Goal: Information Seeking & Learning: Learn about a topic

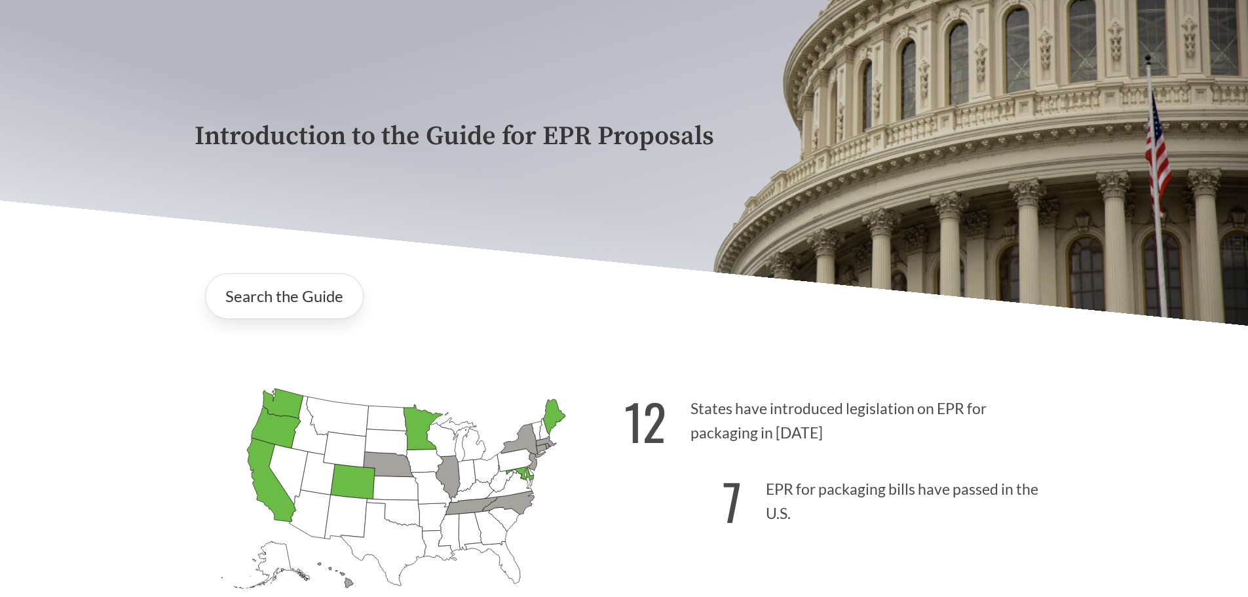
scroll to position [131, 0]
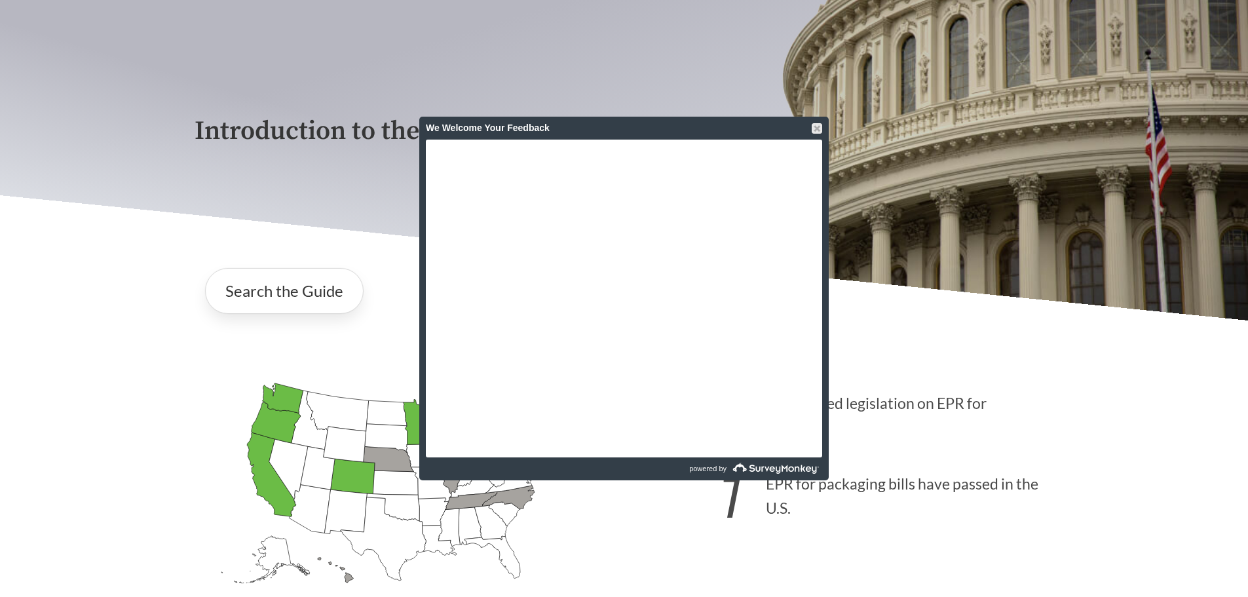
click at [809, 124] on div "We Welcome Your Feedback" at bounding box center [624, 128] width 396 height 23
click at [817, 126] on div at bounding box center [816, 128] width 10 height 10
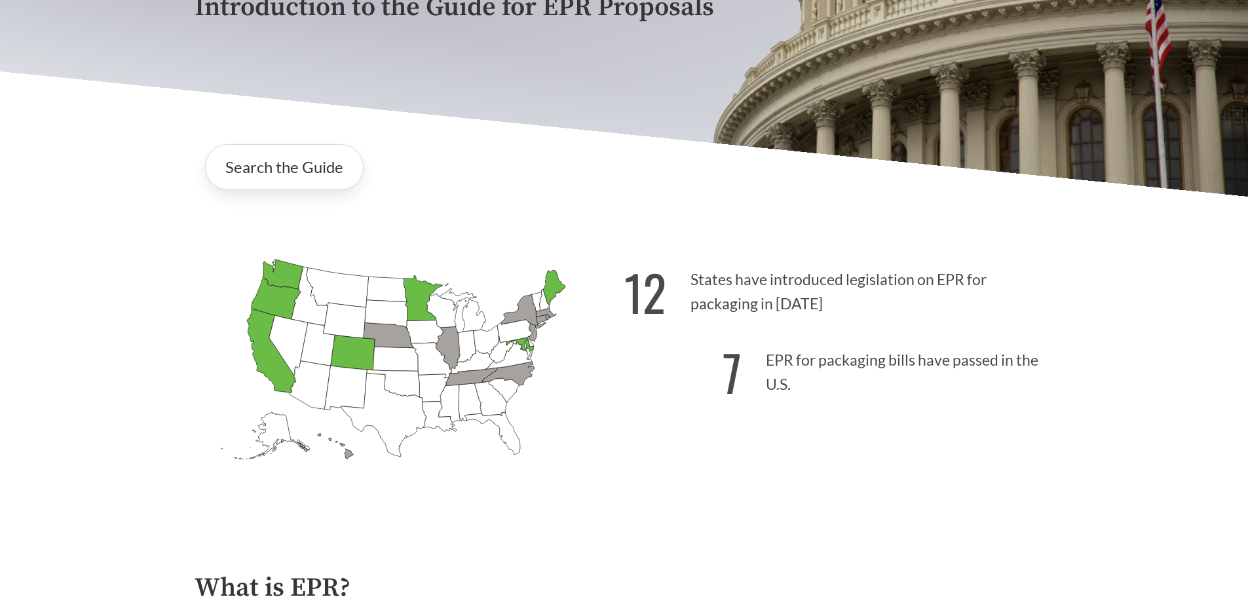
scroll to position [196, 0]
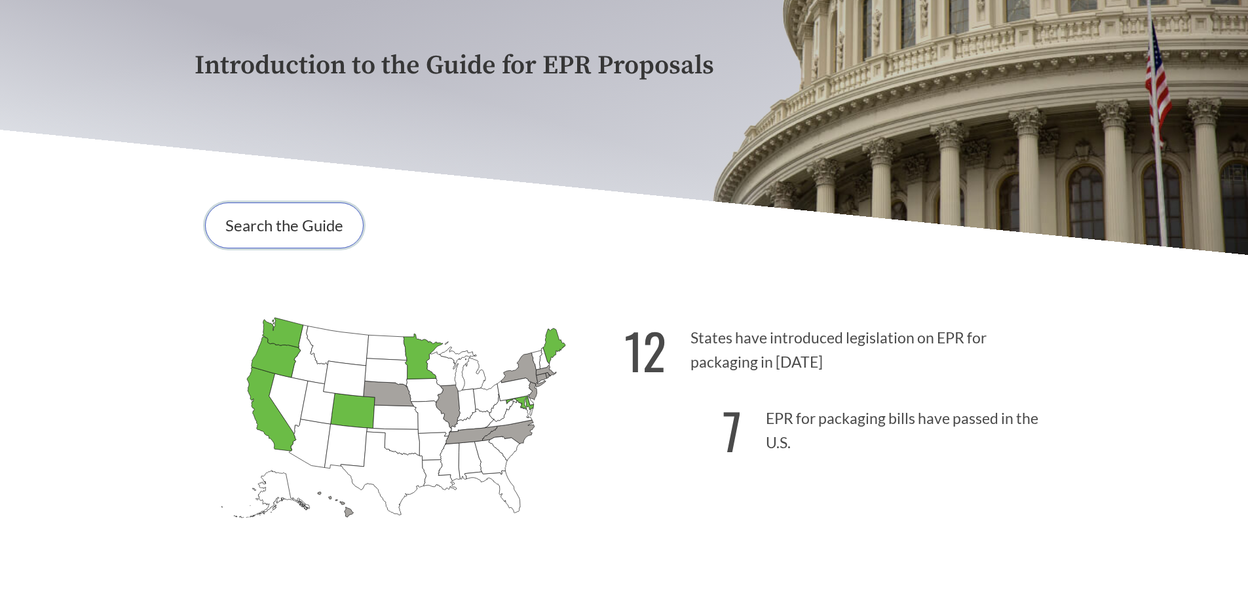
click at [294, 226] on link "Search the Guide" at bounding box center [284, 225] width 158 height 46
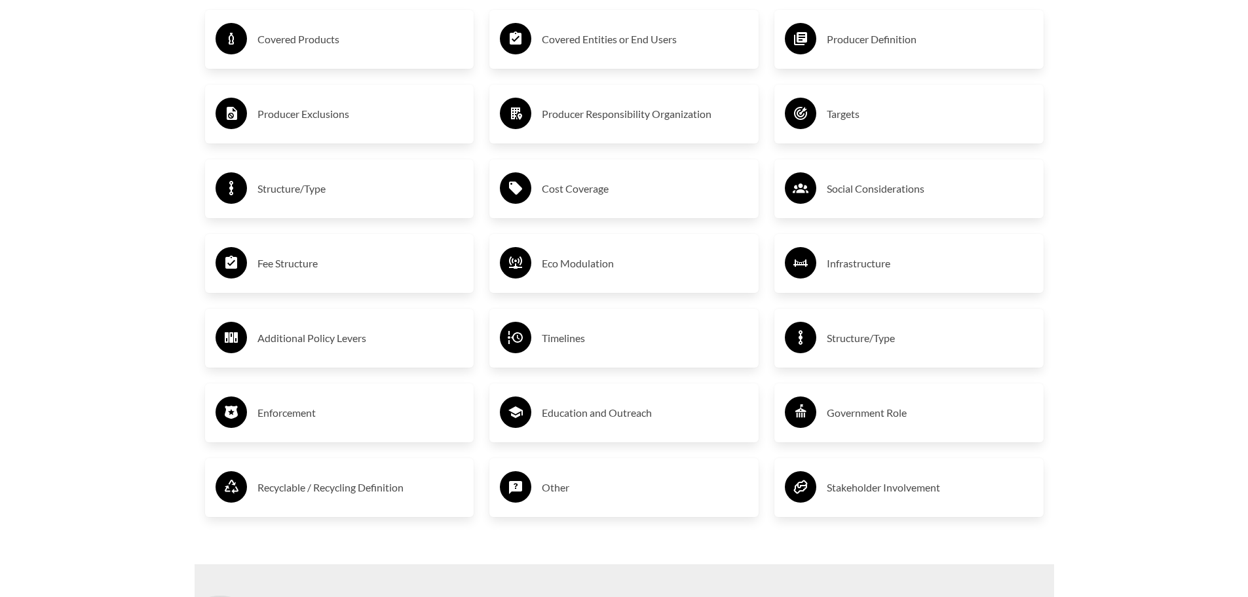
scroll to position [2292, 0]
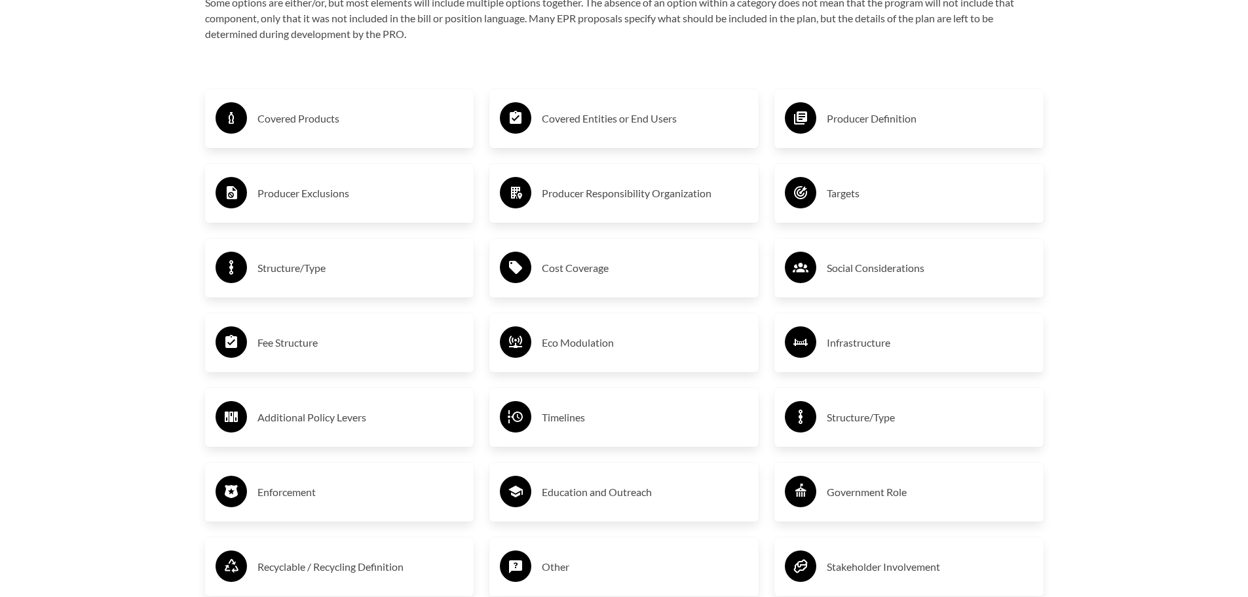
click at [289, 353] on h3 "Fee Structure" at bounding box center [360, 342] width 206 height 21
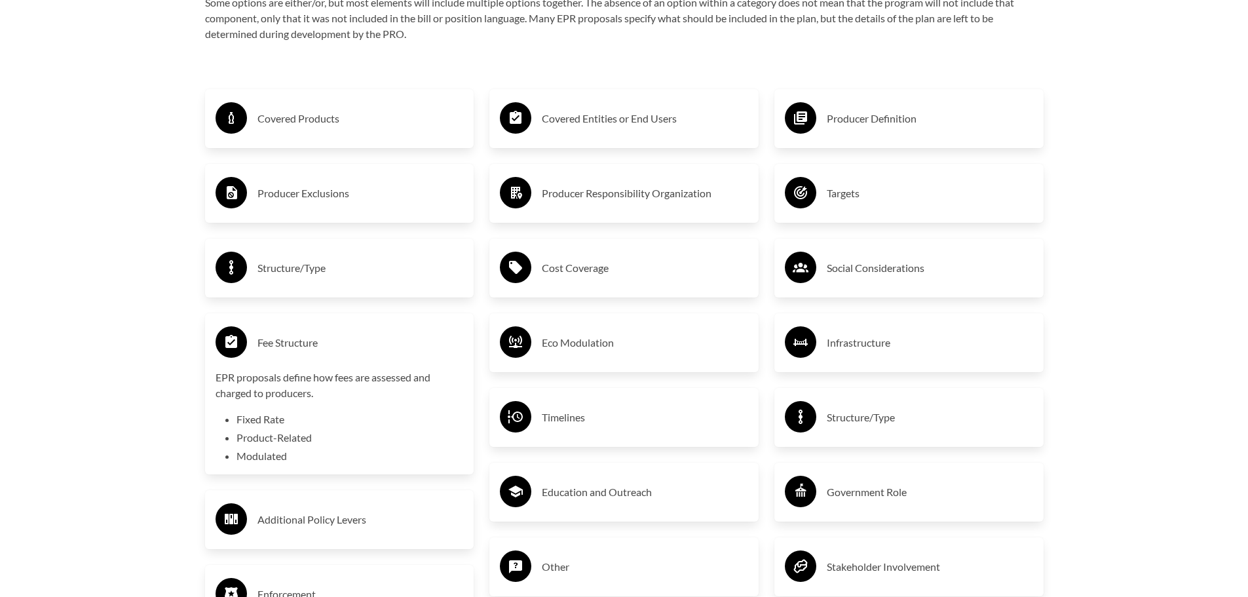
drag, startPoint x: 314, startPoint y: 168, endPoint x: 318, endPoint y: 143, distance: 25.2
click at [314, 168] on div "Producer Exclusions" at bounding box center [339, 193] width 269 height 59
click at [318, 138] on div "Covered Products" at bounding box center [339, 119] width 248 height 38
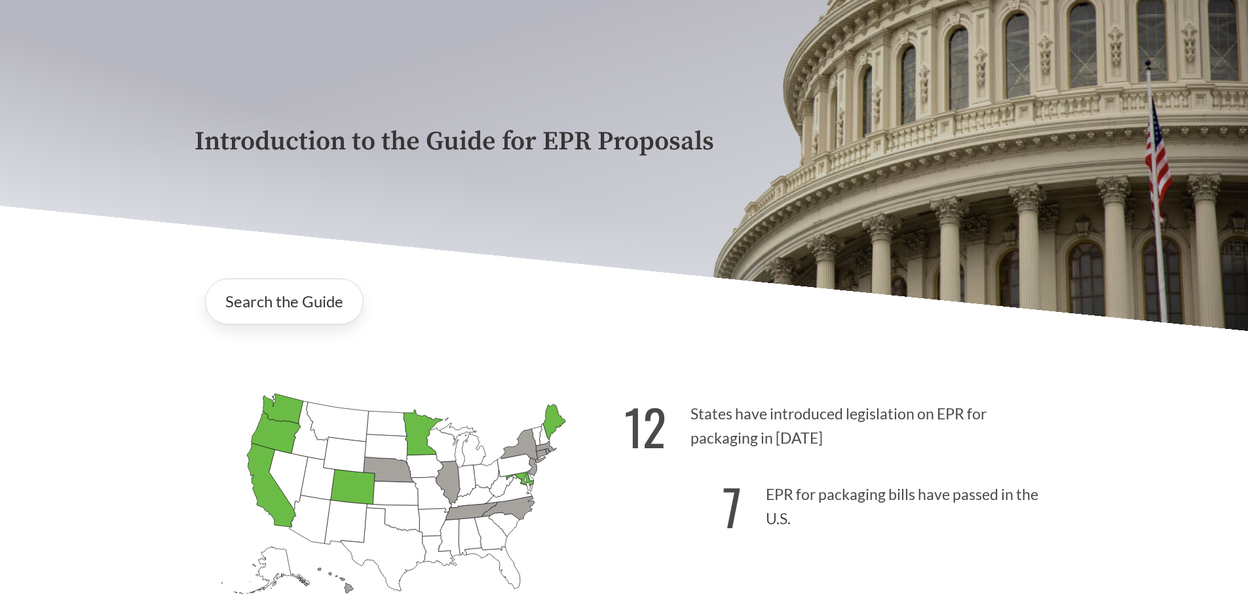
scroll to position [0, 0]
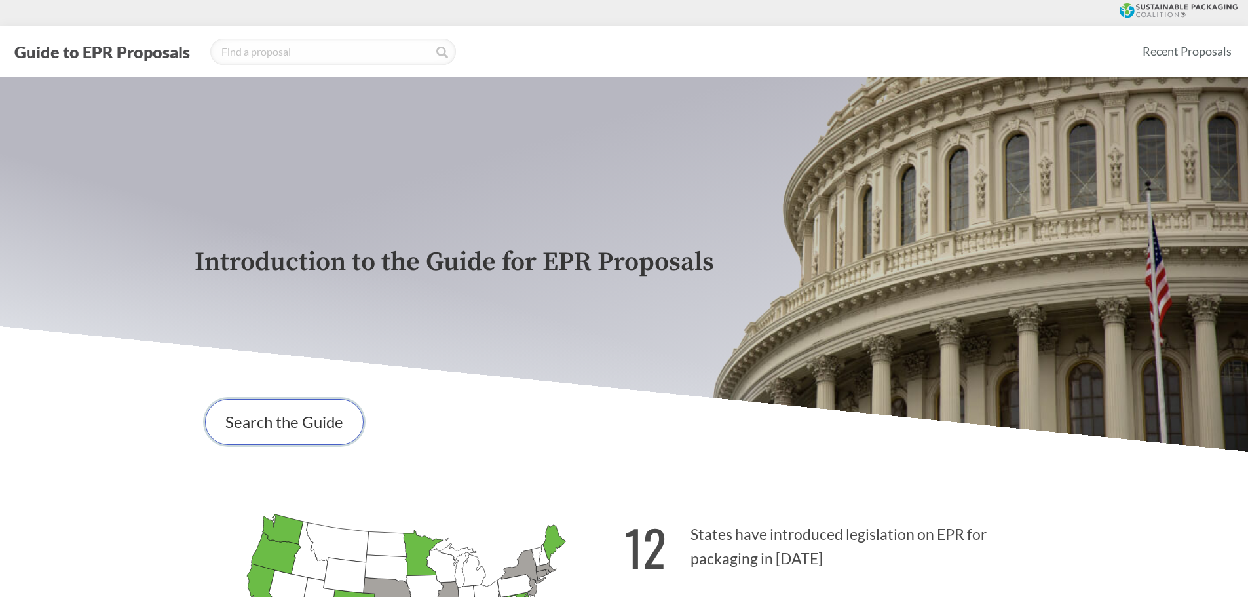
click at [333, 418] on link "Search the Guide" at bounding box center [284, 422] width 158 height 46
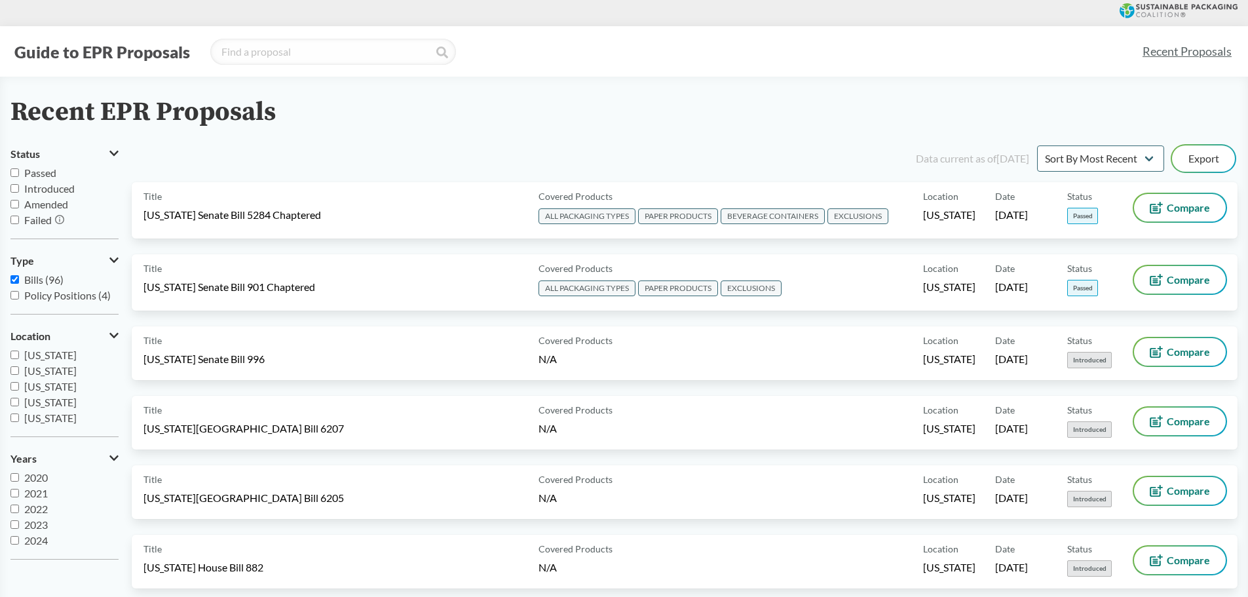
click at [359, 217] on div "Title Washington Senate Bill 5284 Chaptered" at bounding box center [338, 210] width 390 height 33
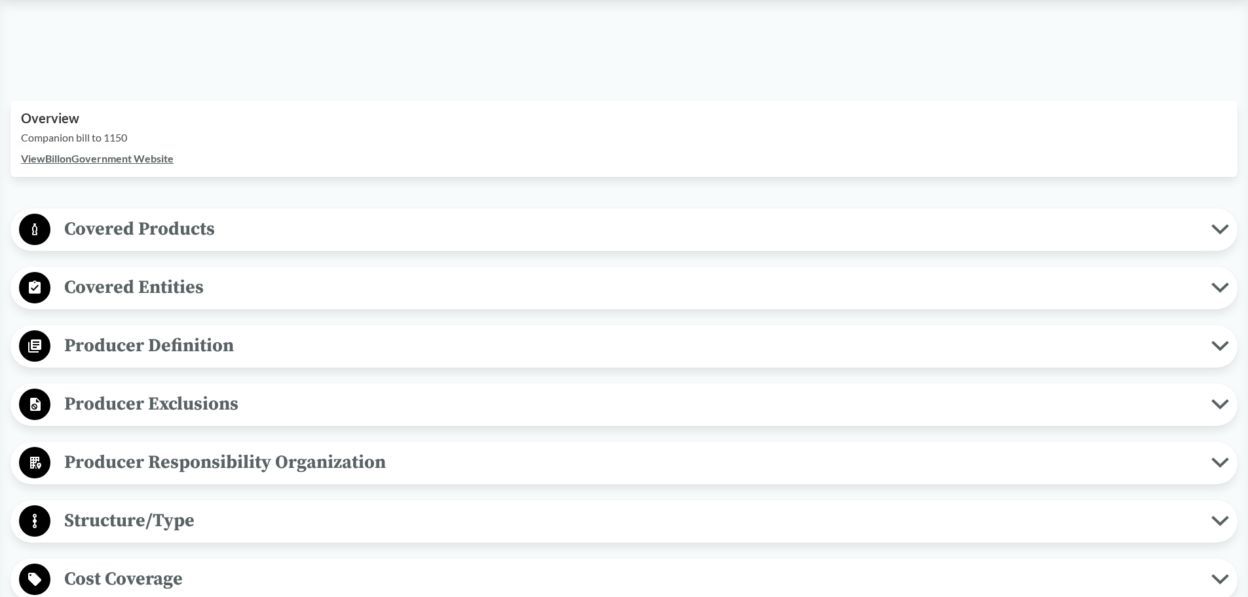
scroll to position [393, 0]
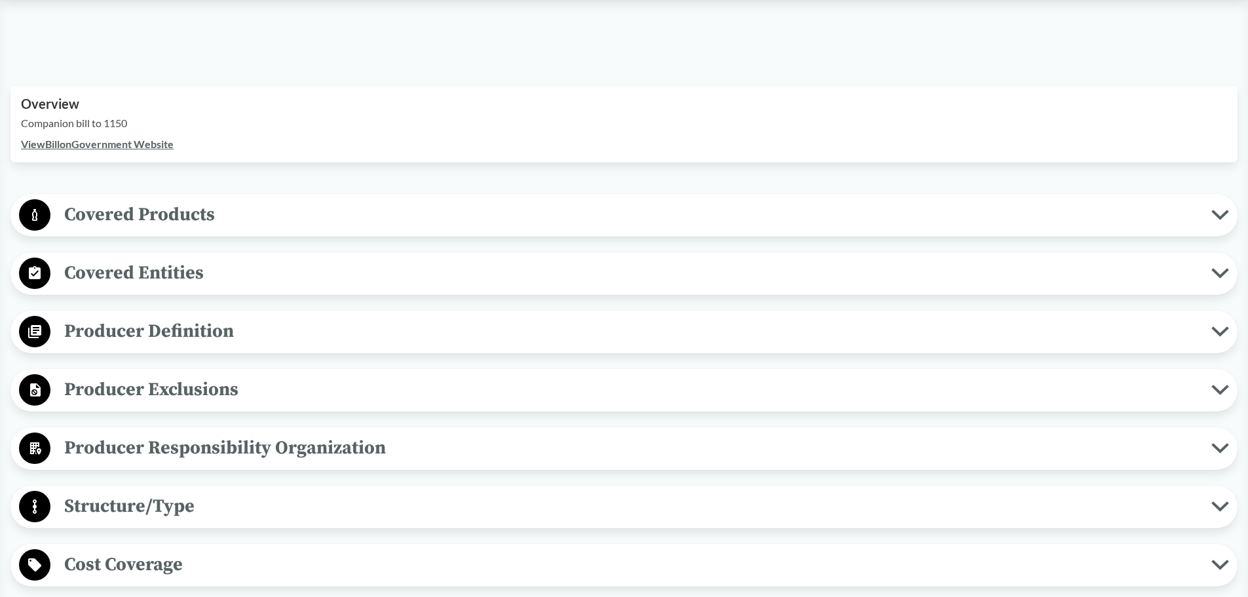
click at [250, 215] on span "Covered Products" at bounding box center [630, 214] width 1160 height 29
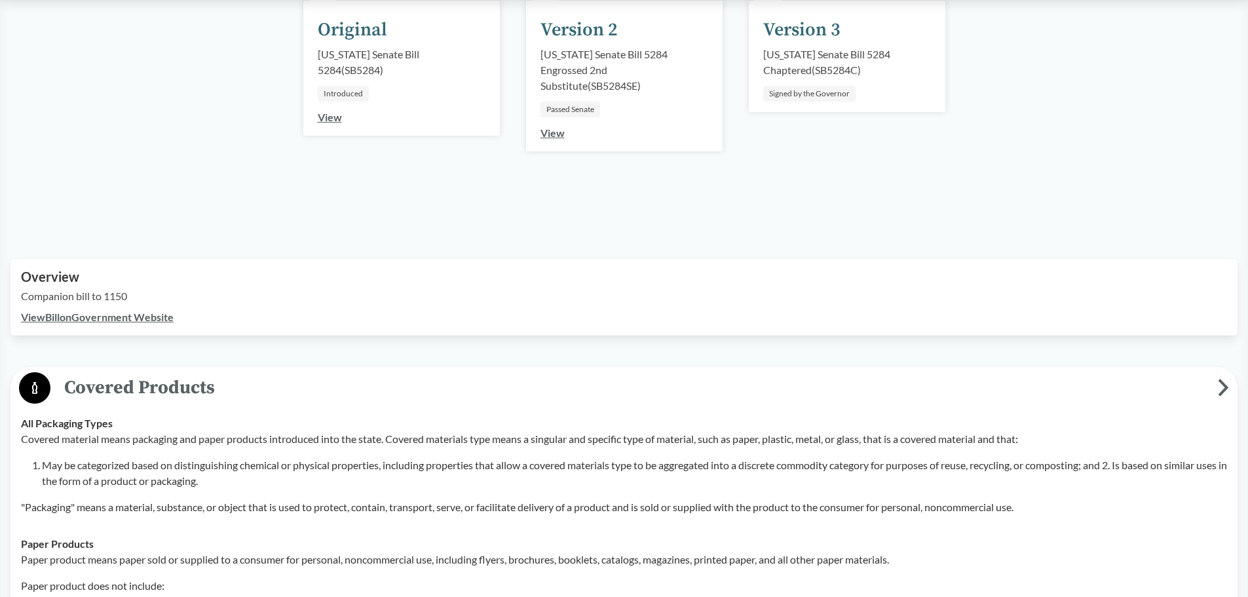
scroll to position [196, 0]
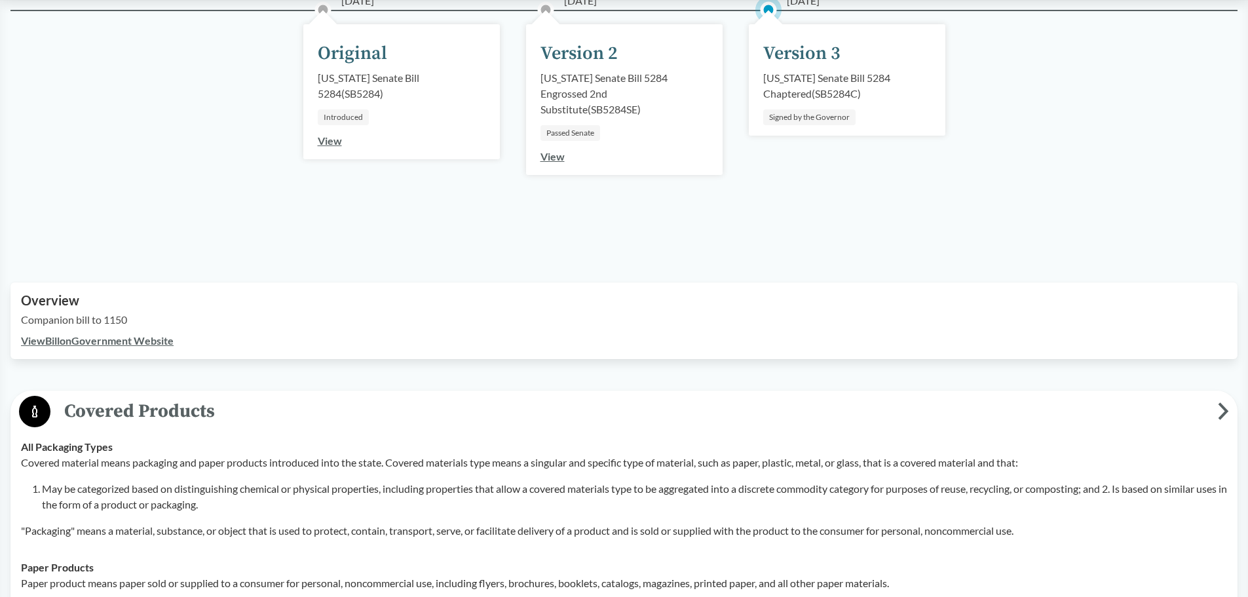
click at [151, 344] on link "View Bill on Government Website" at bounding box center [97, 340] width 153 height 12
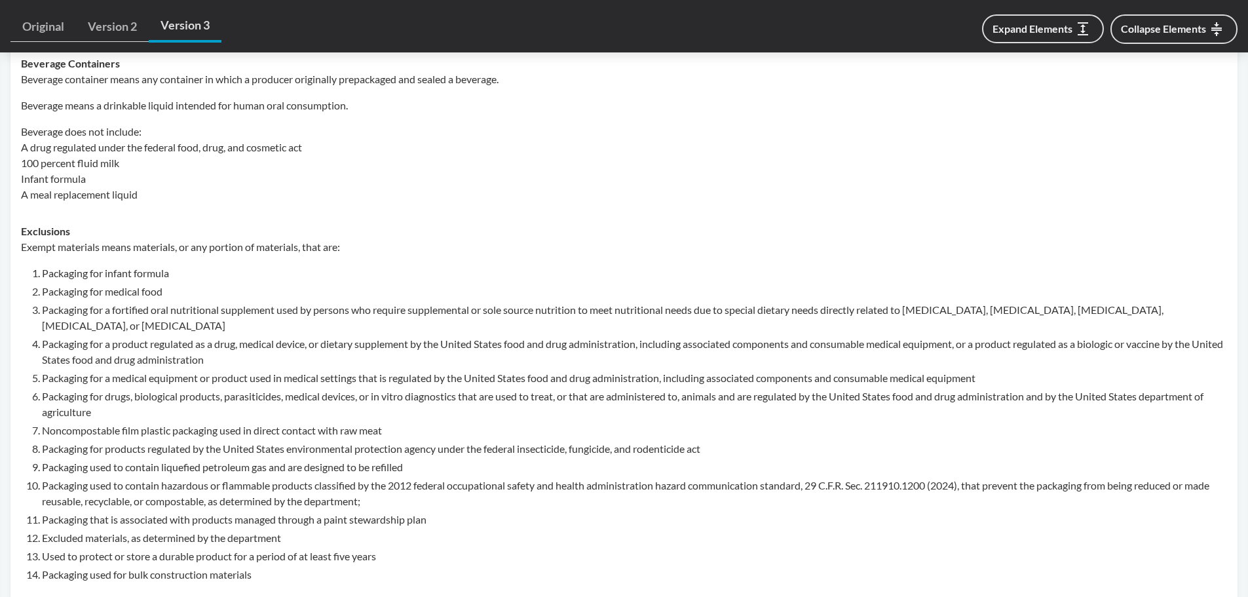
scroll to position [851, 0]
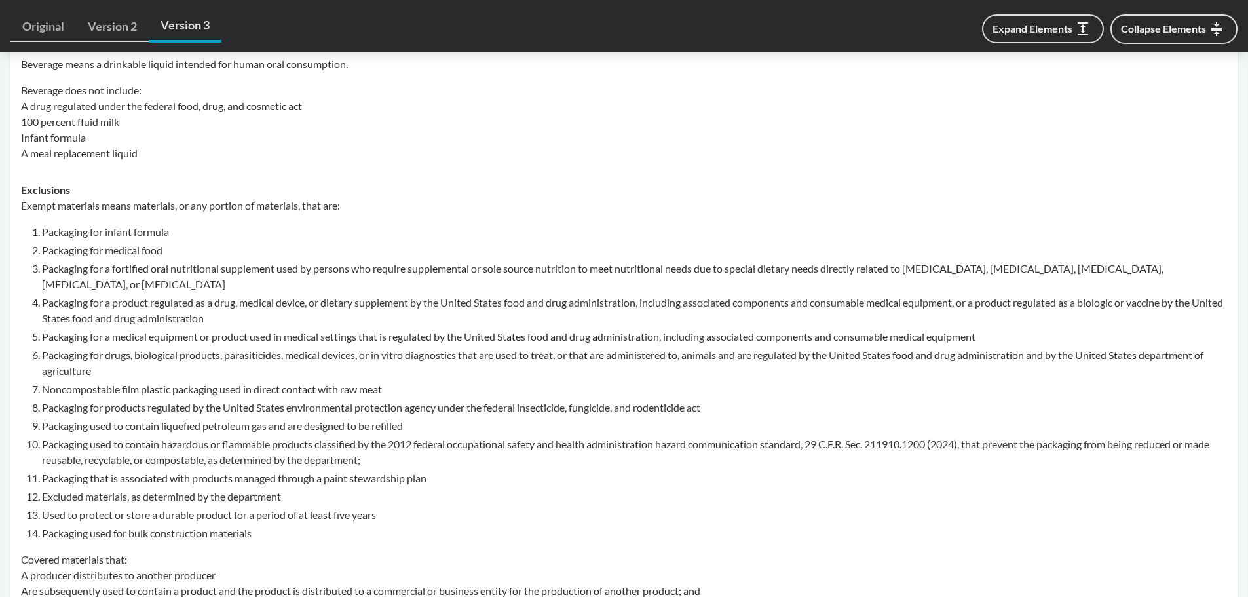
click at [352, 512] on li "Used to protect or store a durable product for a period of at least five years" at bounding box center [634, 515] width 1185 height 16
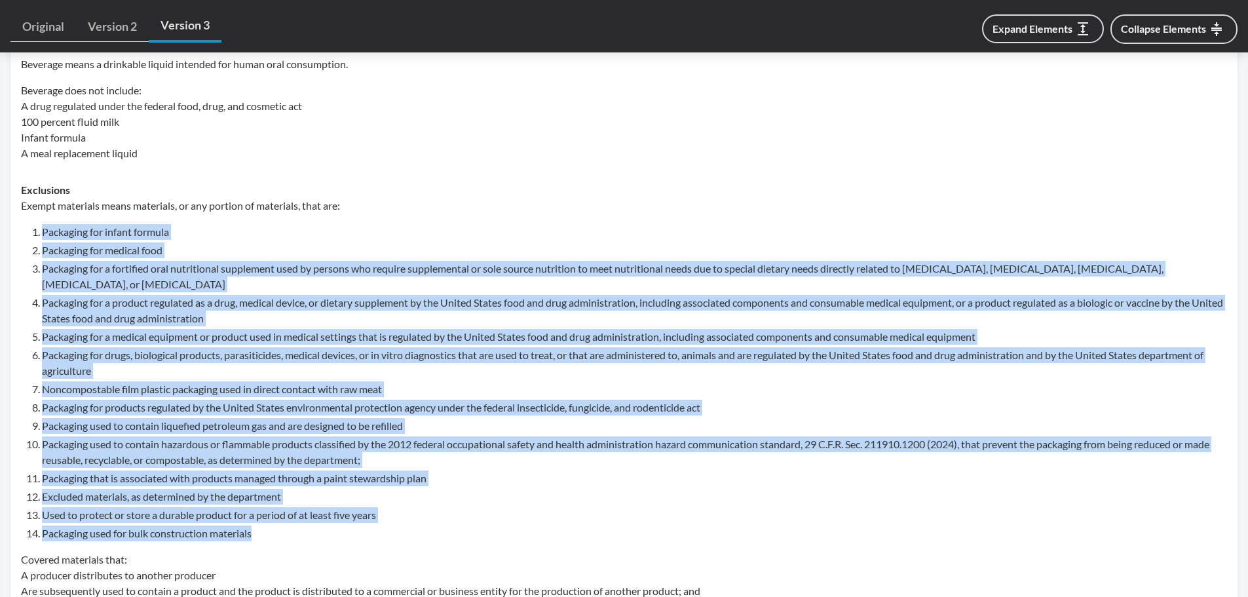
drag, startPoint x: 284, startPoint y: 530, endPoint x: 43, endPoint y: 234, distance: 382.6
click at [43, 234] on ol "Packaging for infant formula Packaging for medical food Packaging for a fortifi…" at bounding box center [634, 382] width 1185 height 317
copy ol "Packaging for infant formula Packaging for medical food Packaging for a fortifi…"
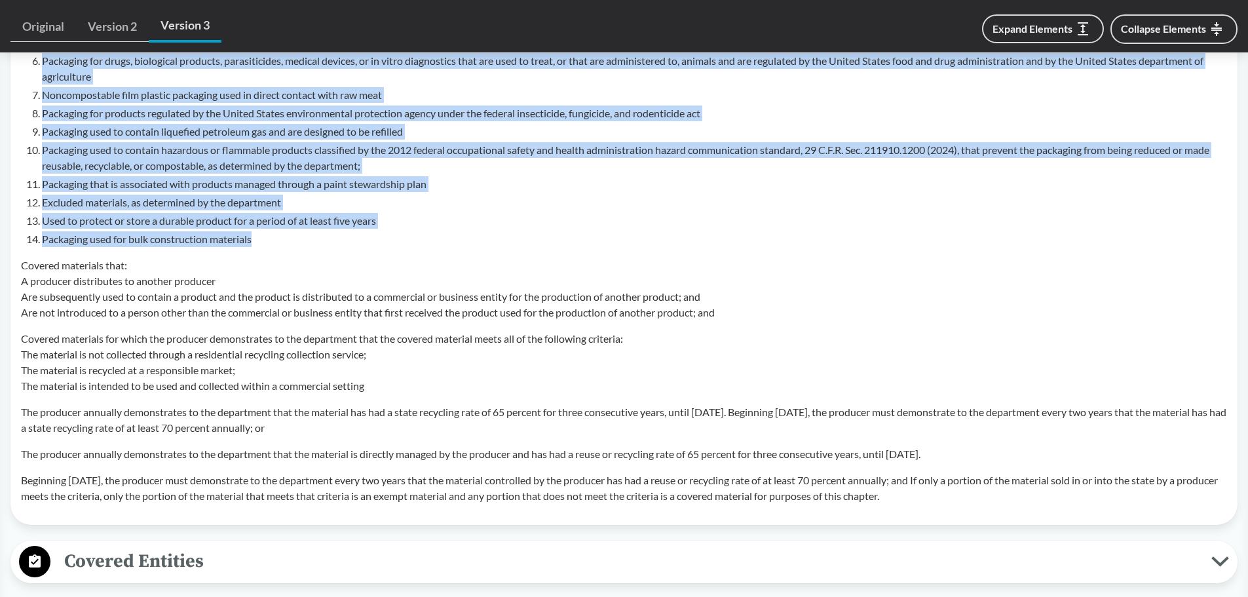
scroll to position [1179, 0]
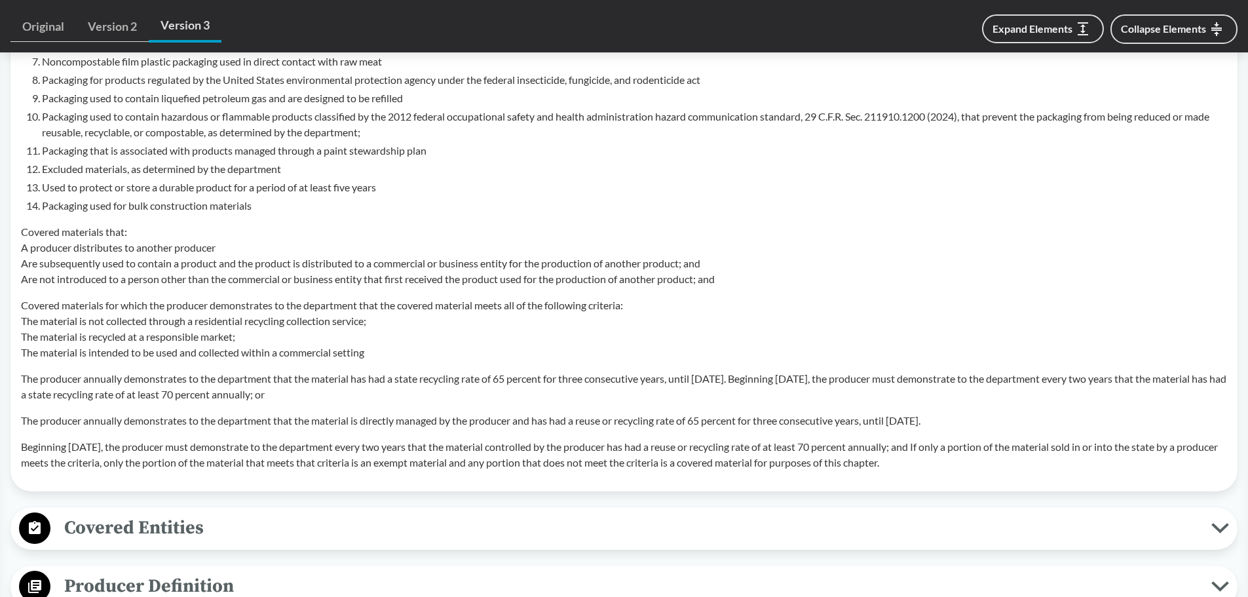
click at [211, 380] on p "The producer annually demonstrates to the department that the material has had …" at bounding box center [624, 386] width 1206 height 31
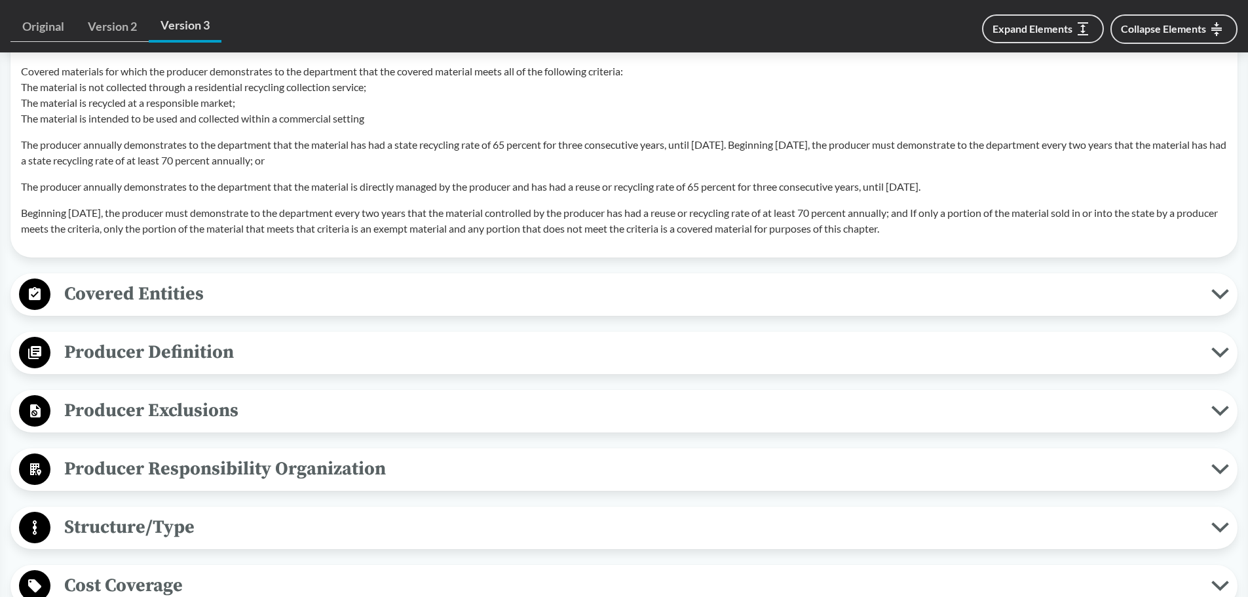
scroll to position [1441, 0]
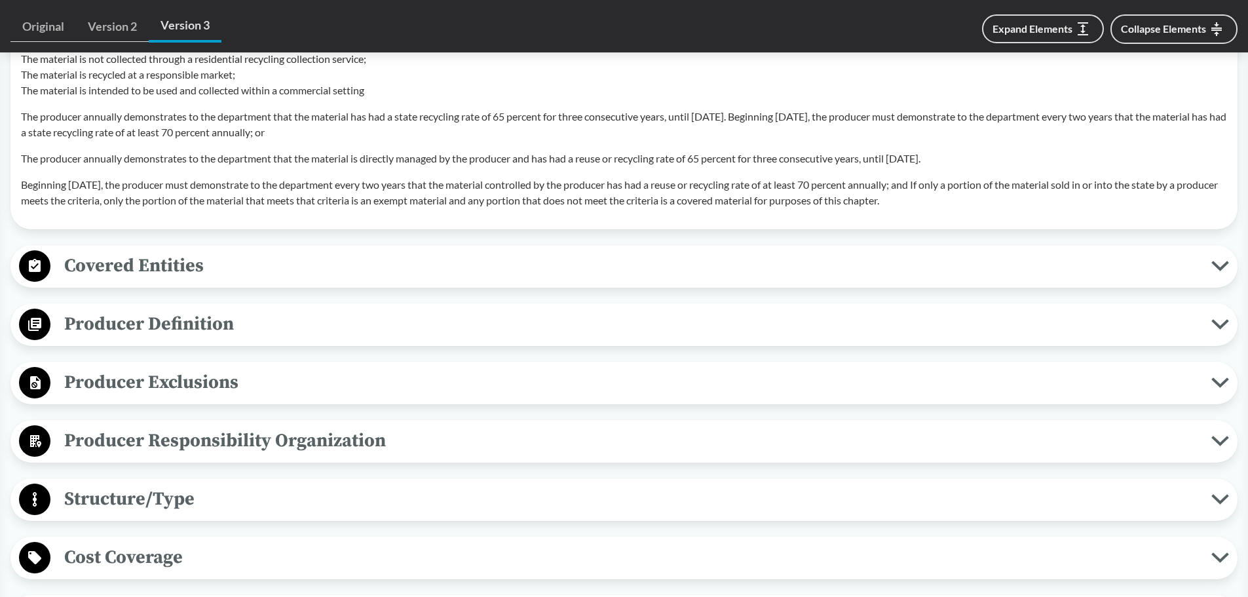
click at [169, 335] on span "Producer Definition" at bounding box center [630, 323] width 1160 height 29
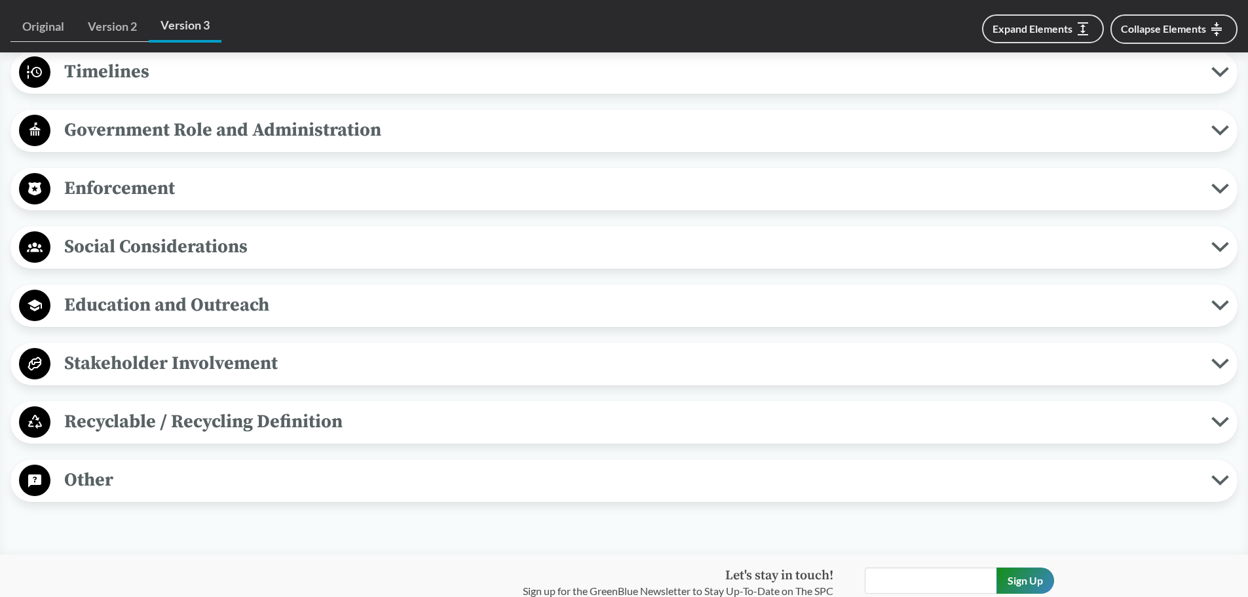
scroll to position [2947, 0]
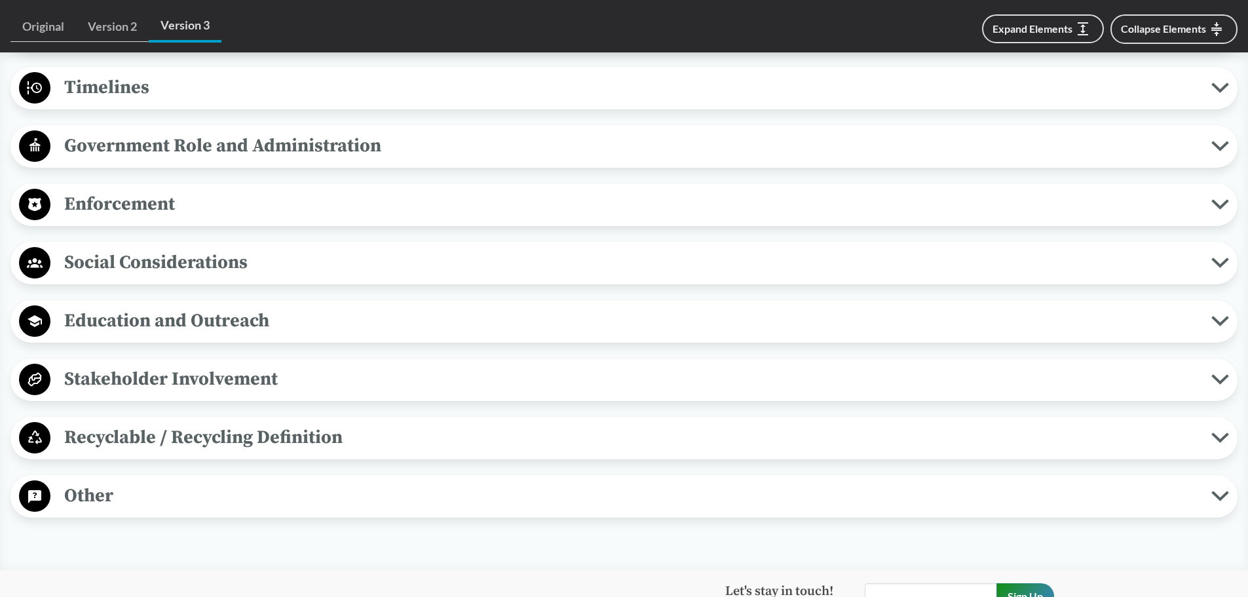
click at [138, 190] on span "Enforcement" at bounding box center [630, 203] width 1160 height 29
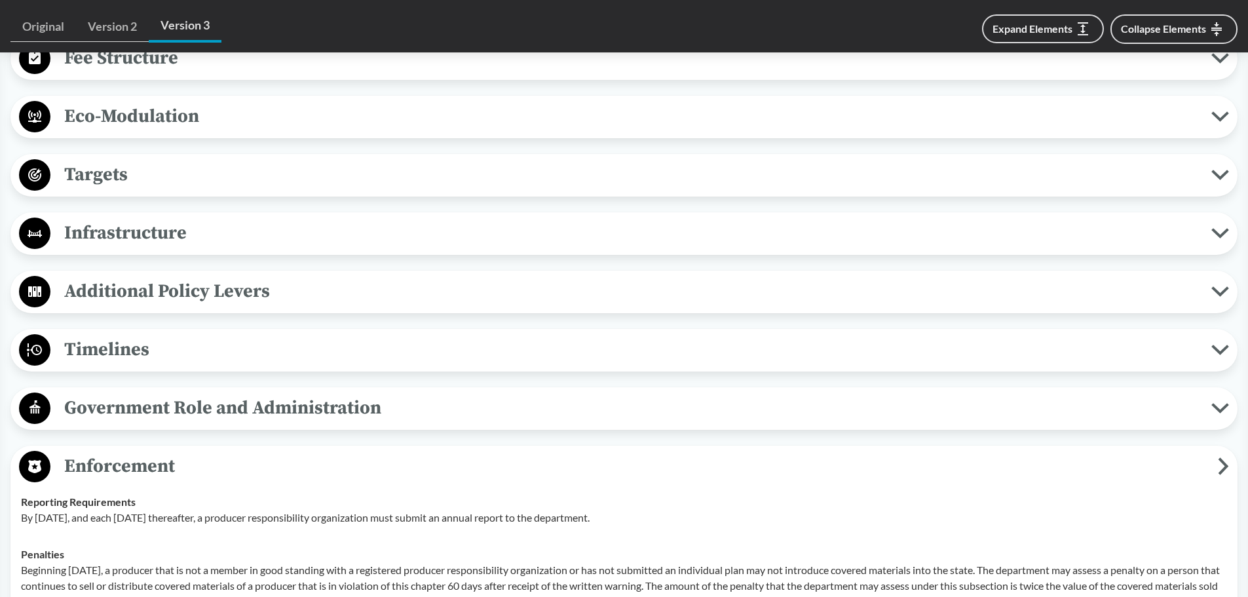
scroll to position [2619, 0]
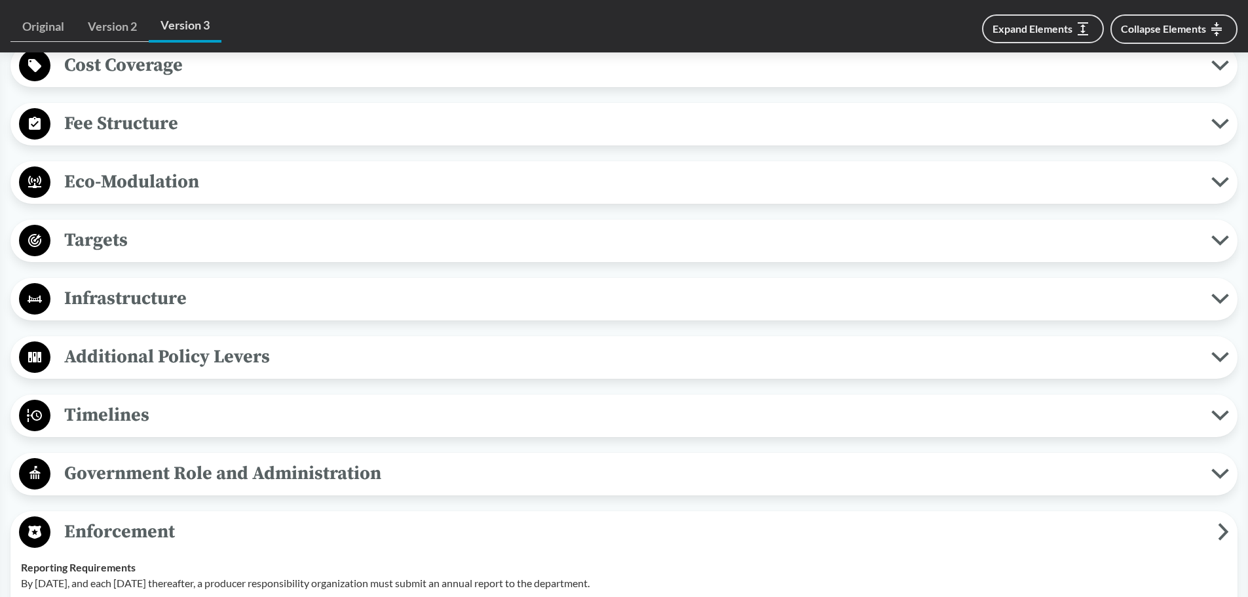
click at [223, 192] on span "Eco-Modulation" at bounding box center [630, 181] width 1160 height 29
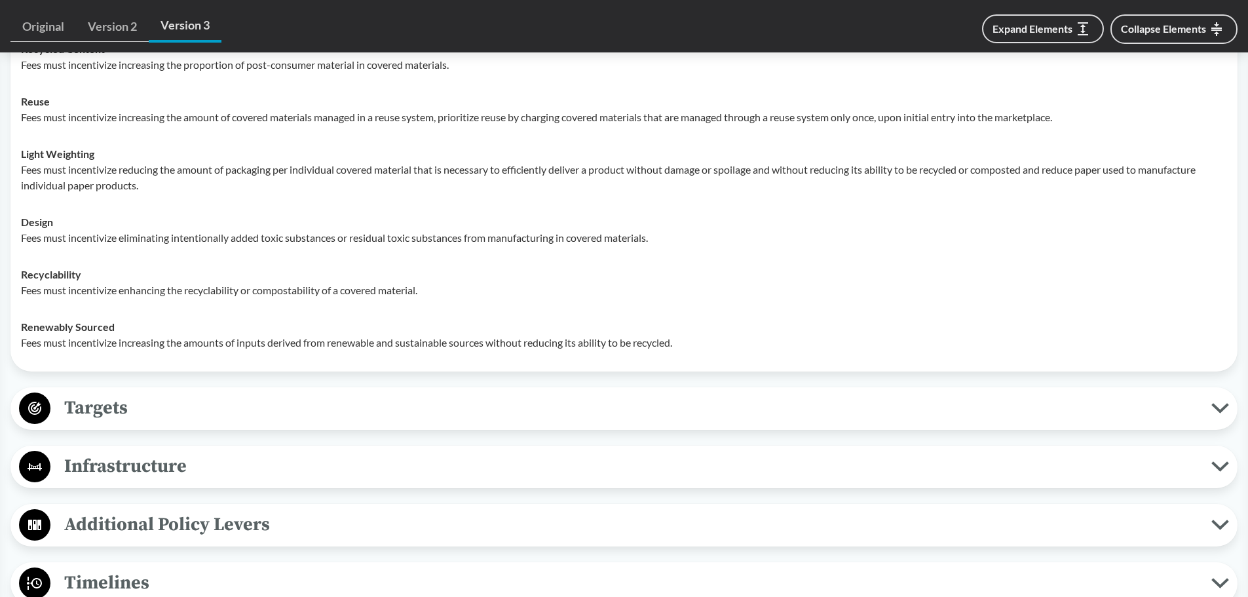
scroll to position [2881, 0]
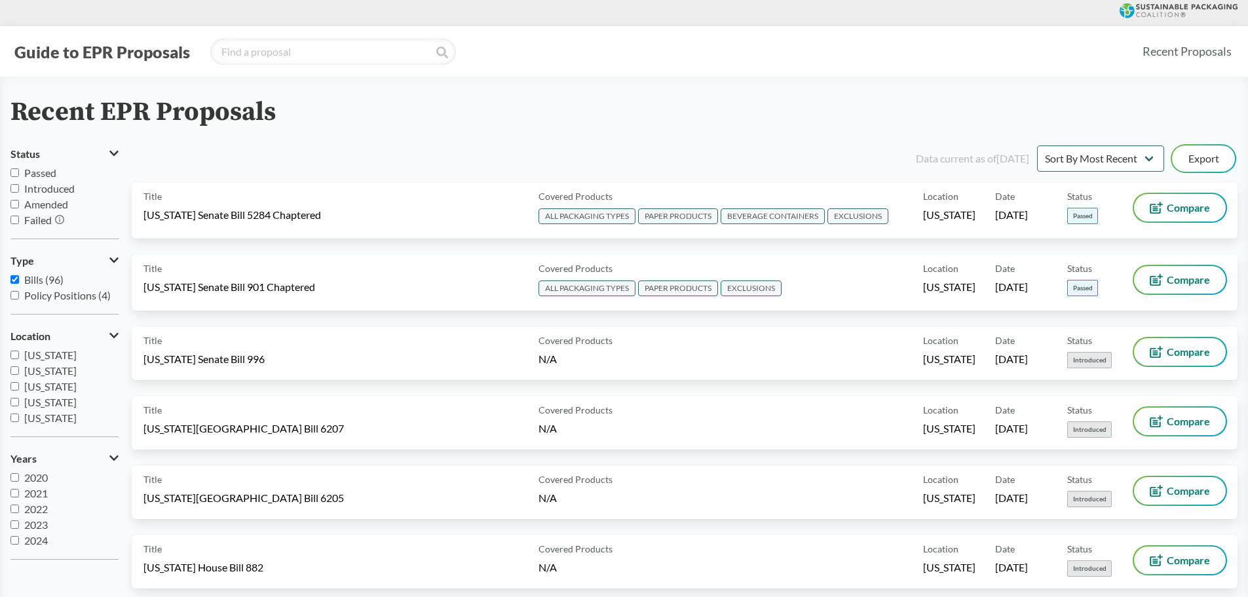
click at [246, 281] on span "[US_STATE] Senate Bill 901 Chaptered" at bounding box center [229, 287] width 172 height 14
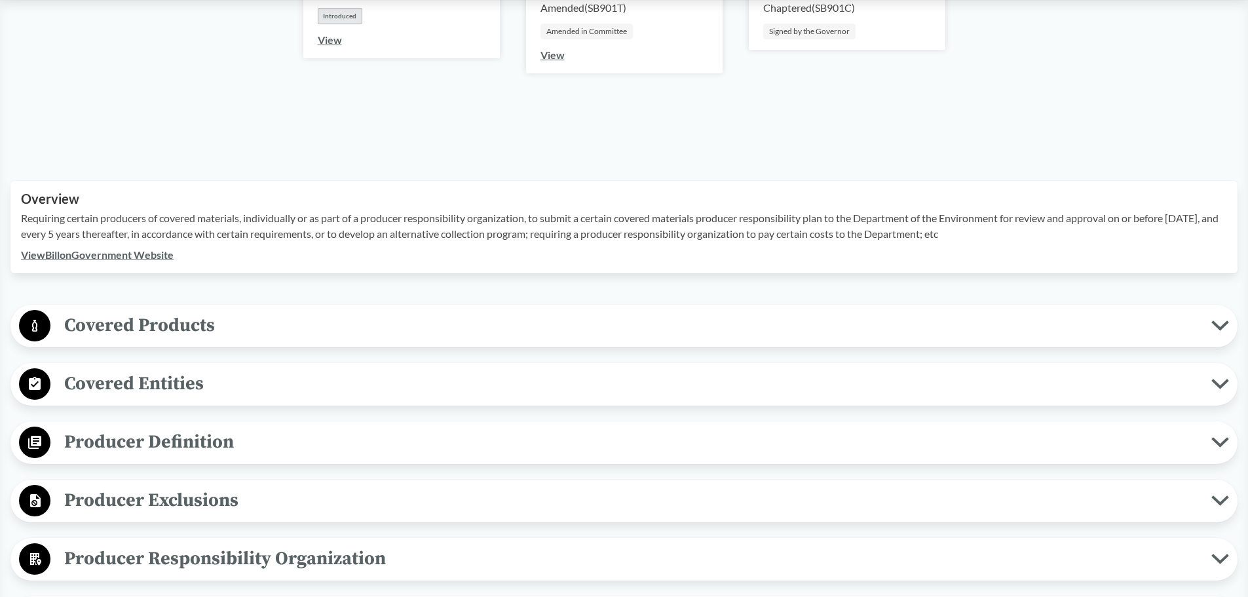
scroll to position [327, 0]
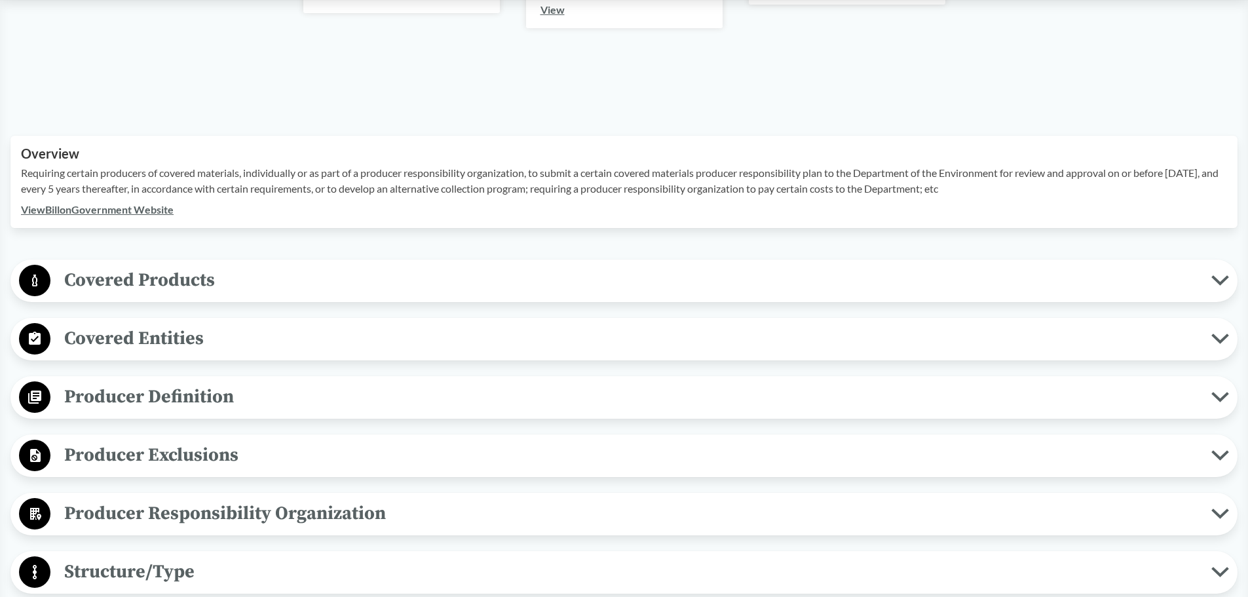
click at [182, 257] on div "‹ Back to results [US_STATE] Senate Bill 901 Chaptered - ( Passed ) MD [DATE] […" at bounding box center [624, 560] width 1248 height 1581
click at [185, 270] on span "Covered Products" at bounding box center [630, 279] width 1160 height 29
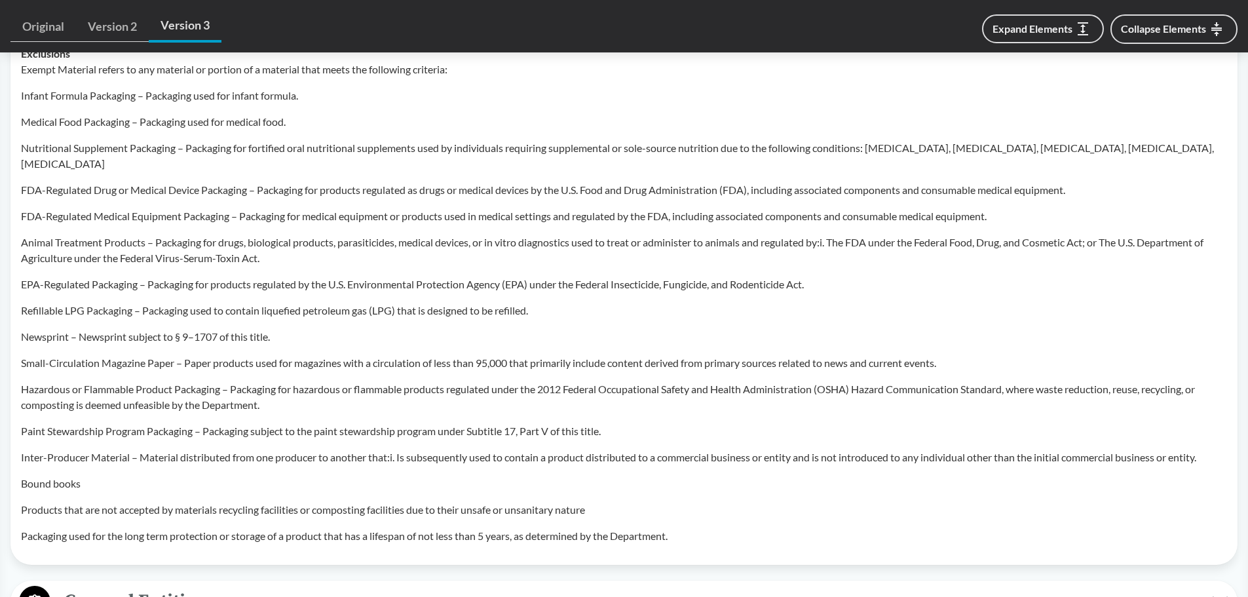
scroll to position [851, 0]
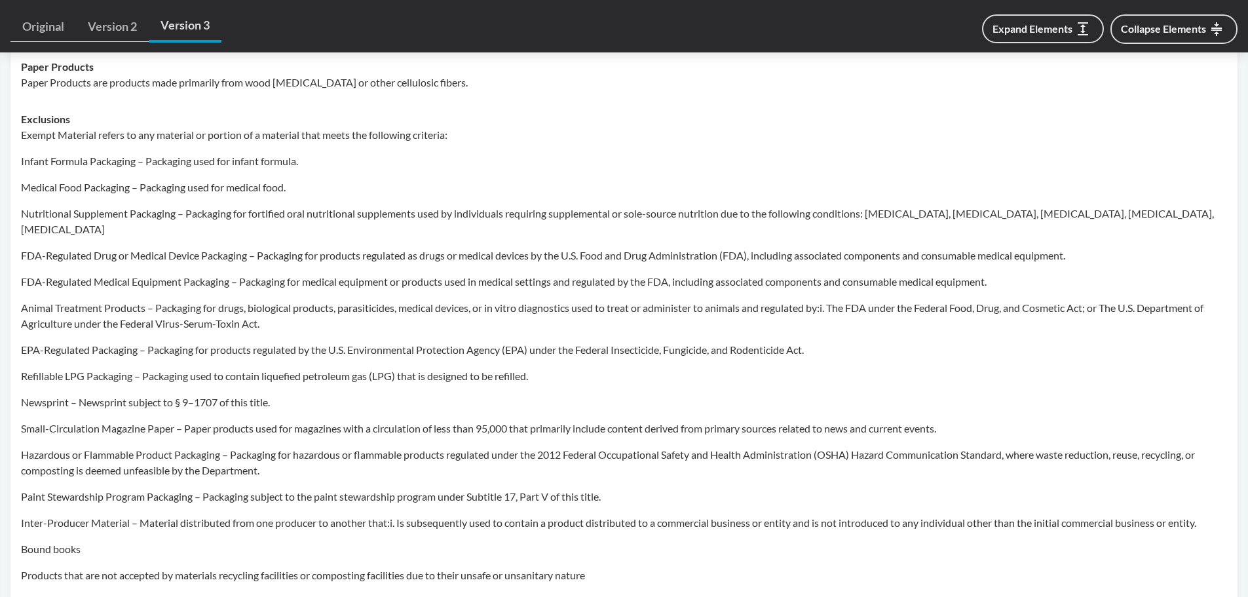
click at [52, 16] on link "Original" at bounding box center [42, 27] width 65 height 30
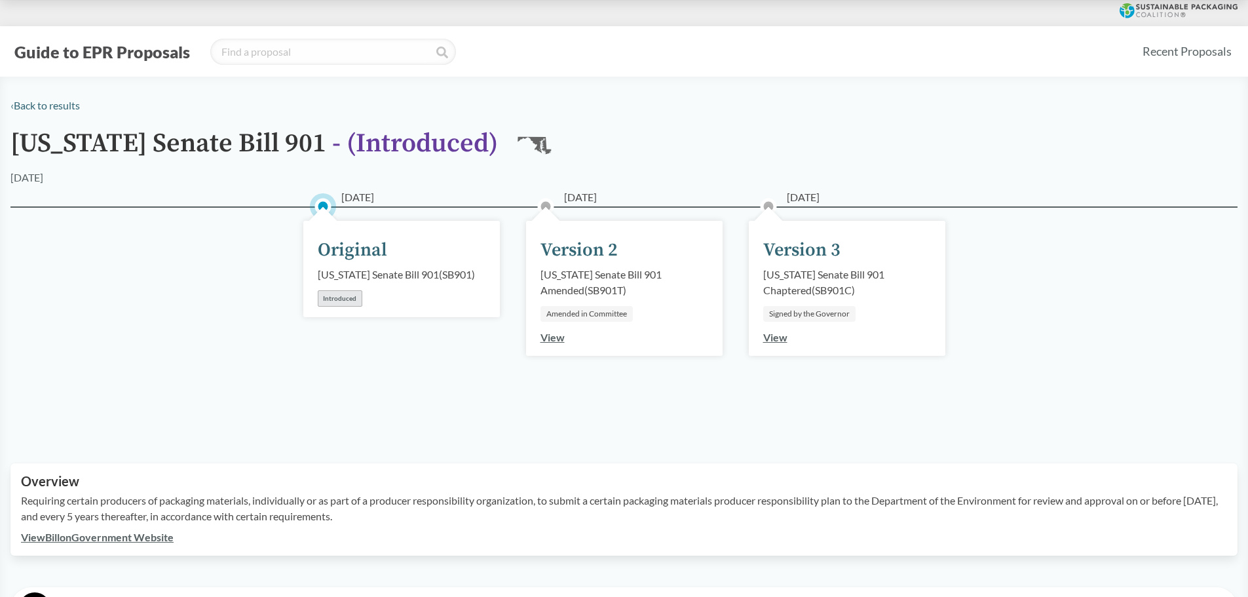
click at [781, 337] on link "View" at bounding box center [775, 337] width 24 height 12
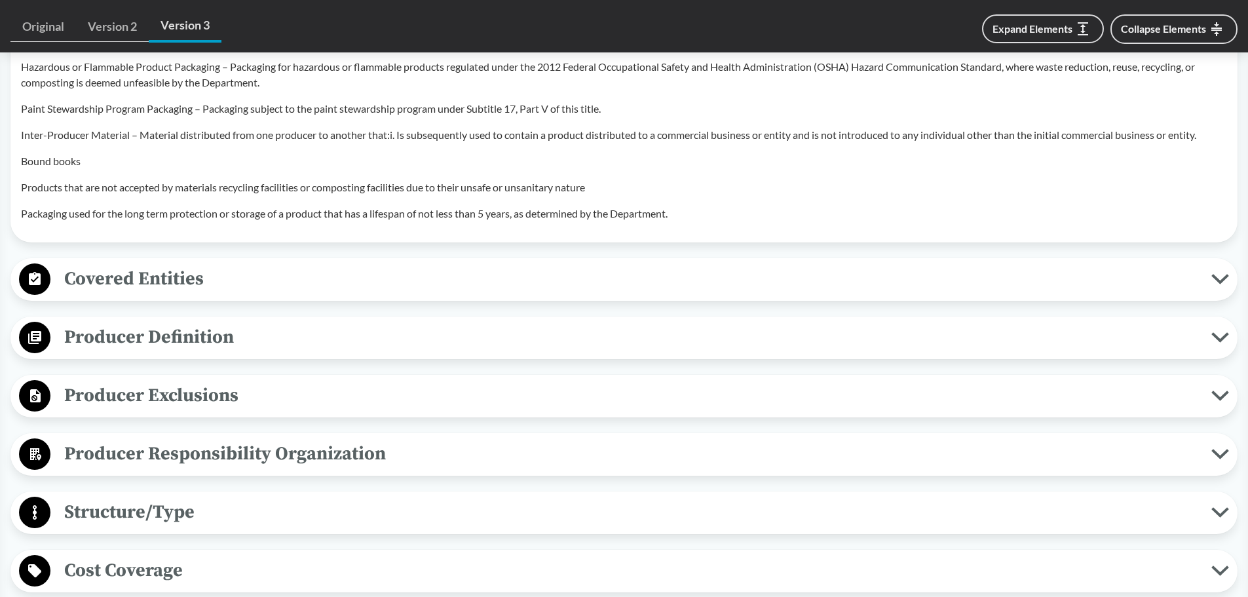
scroll to position [1310, 0]
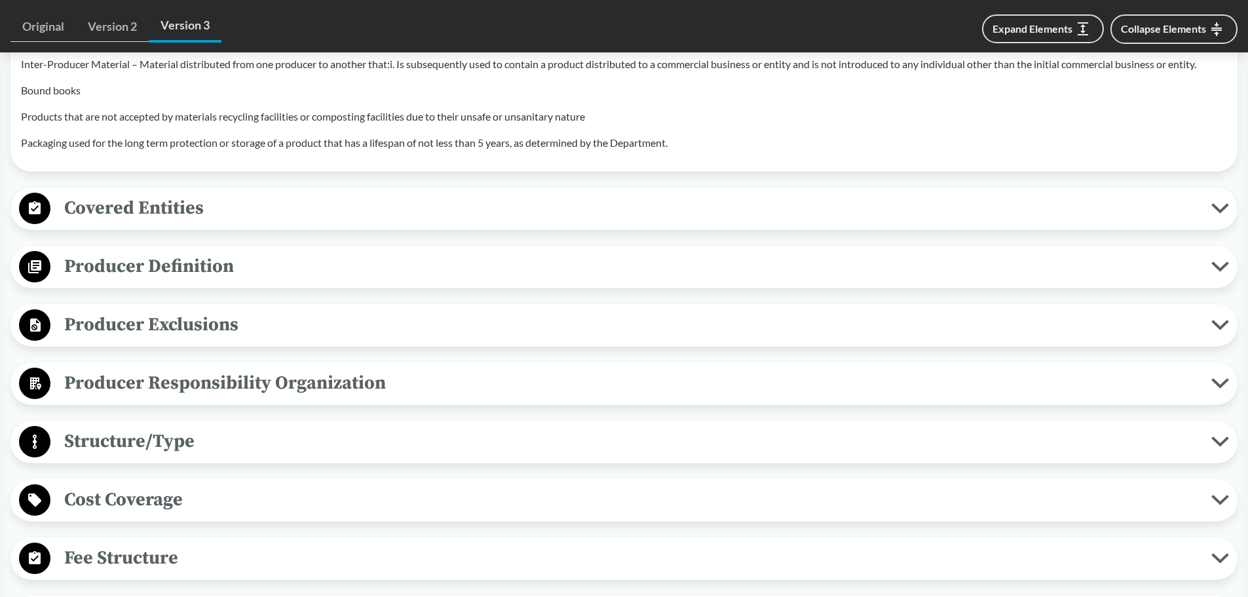
click at [234, 196] on span "Covered Entities" at bounding box center [630, 207] width 1160 height 29
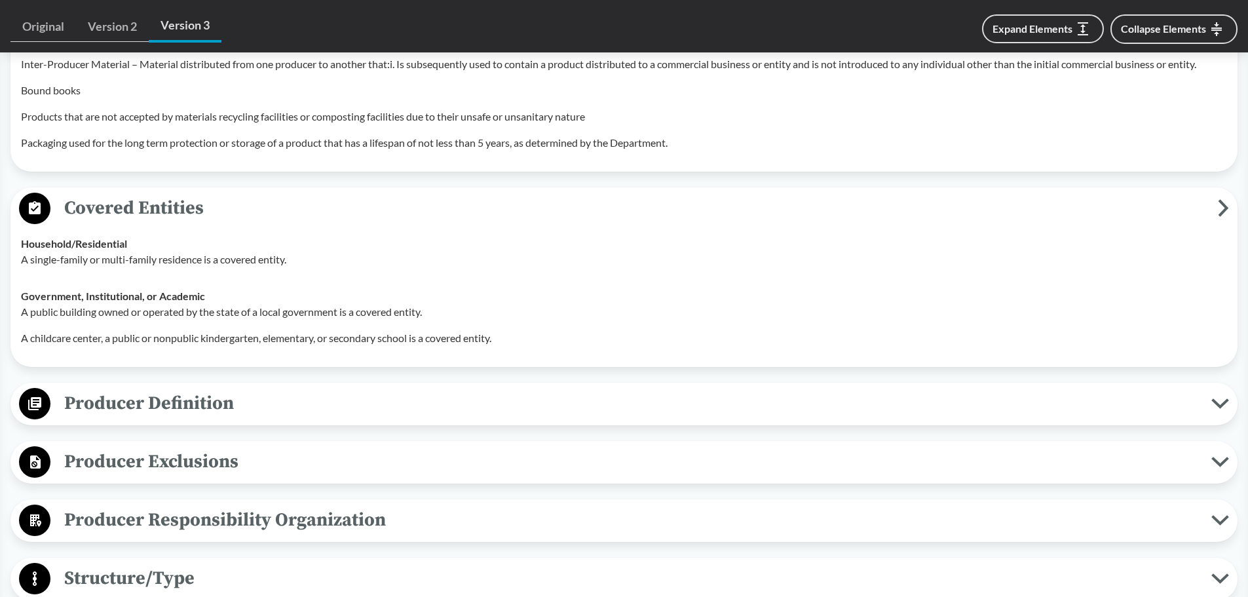
click at [237, 195] on span "Covered Entities" at bounding box center [633, 207] width 1167 height 29
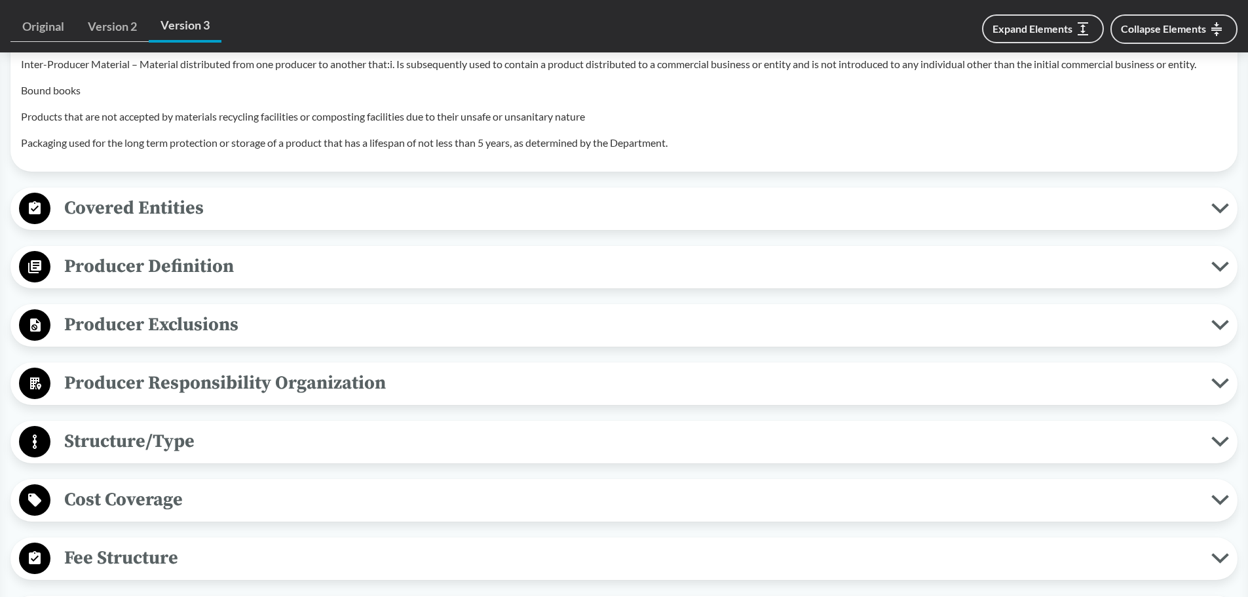
click at [238, 259] on span "Producer Definition" at bounding box center [630, 265] width 1160 height 29
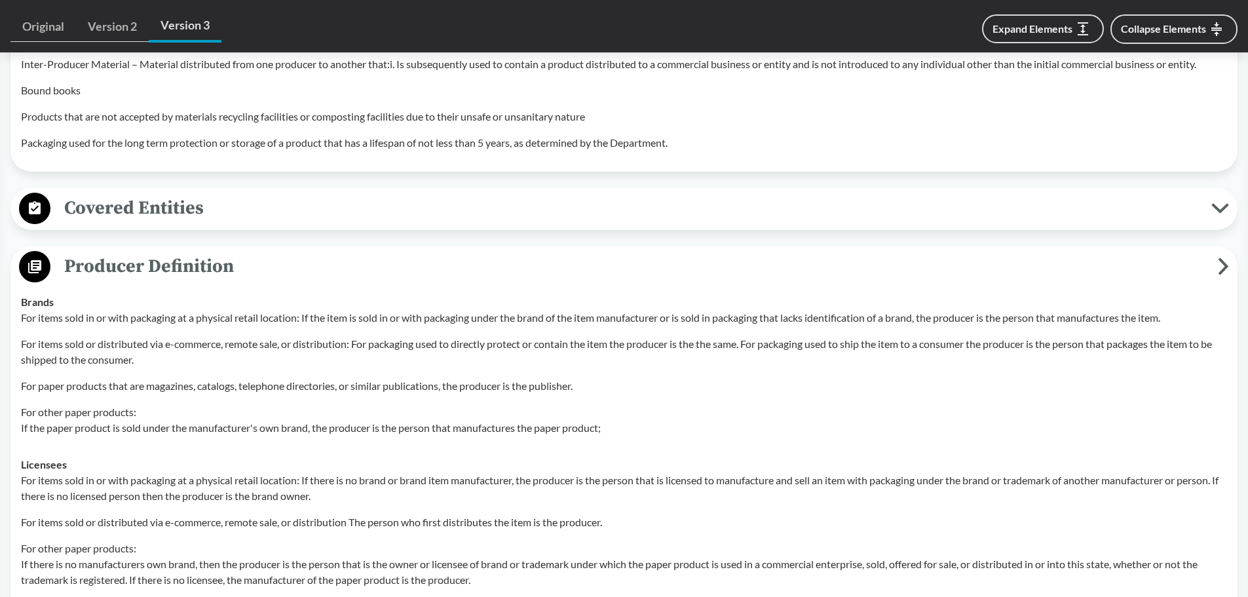
click at [240, 255] on span "Producer Definition" at bounding box center [633, 265] width 1167 height 29
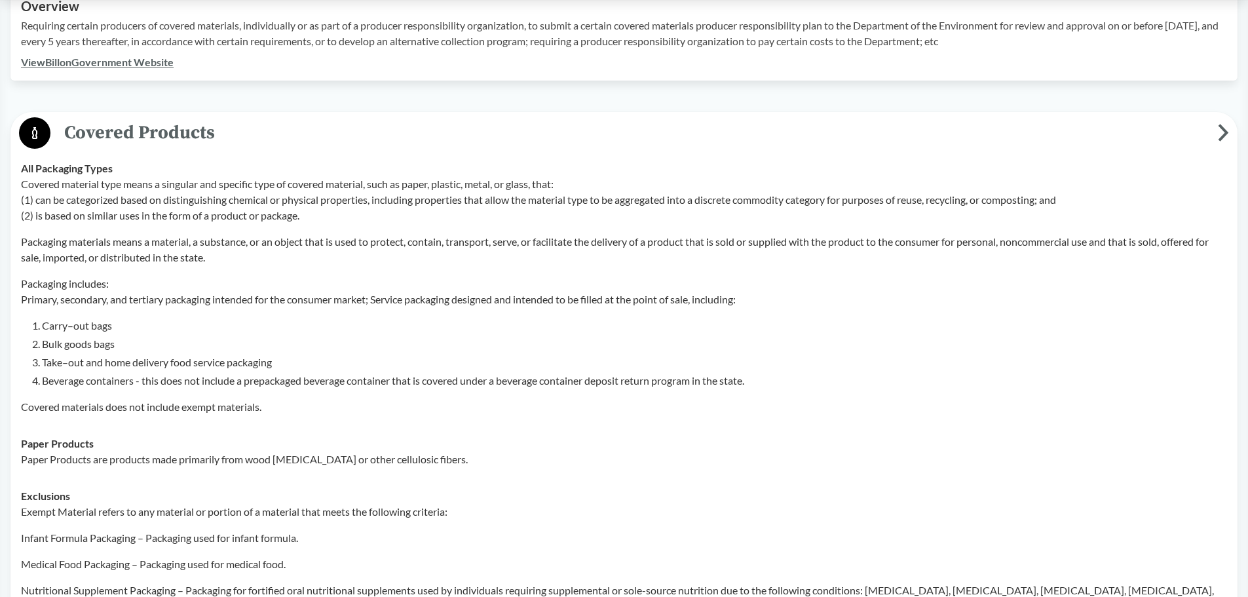
scroll to position [393, 0]
